Goal: Find specific page/section: Find specific page/section

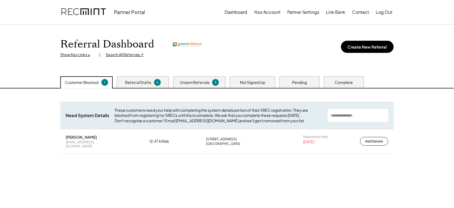
click at [120, 53] on div "Search All Referrals ↗" at bounding box center [125, 54] width 38 height 5
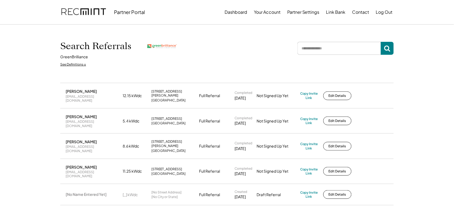
click at [327, 41] on div "Search Referrals GreenBrilliance See Definitions ↓" at bounding box center [227, 53] width 334 height 31
click at [323, 48] on input "input" at bounding box center [339, 48] width 83 height 13
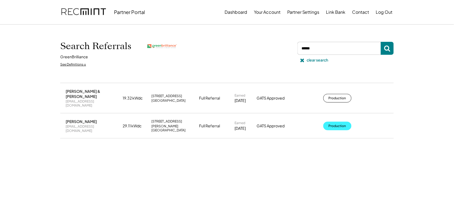
click at [337, 121] on button "Production" at bounding box center [338, 125] width 28 height 9
click at [317, 47] on input "input" at bounding box center [339, 48] width 83 height 13
type input "*****"
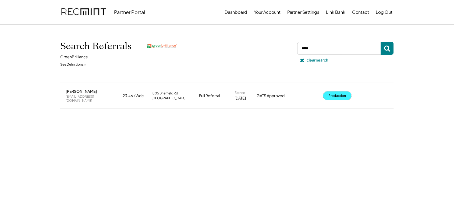
click at [333, 94] on button "Production" at bounding box center [338, 95] width 28 height 9
click at [307, 57] on div "clear search" at bounding box center [318, 59] width 22 height 5
click at [302, 60] on use at bounding box center [303, 60] width 4 height 4
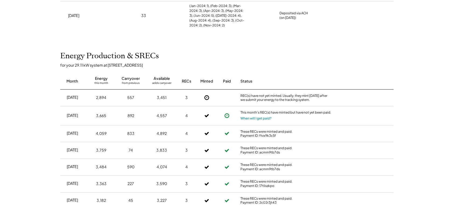
scroll to position [78, 0]
